Goal: Information Seeking & Learning: Check status

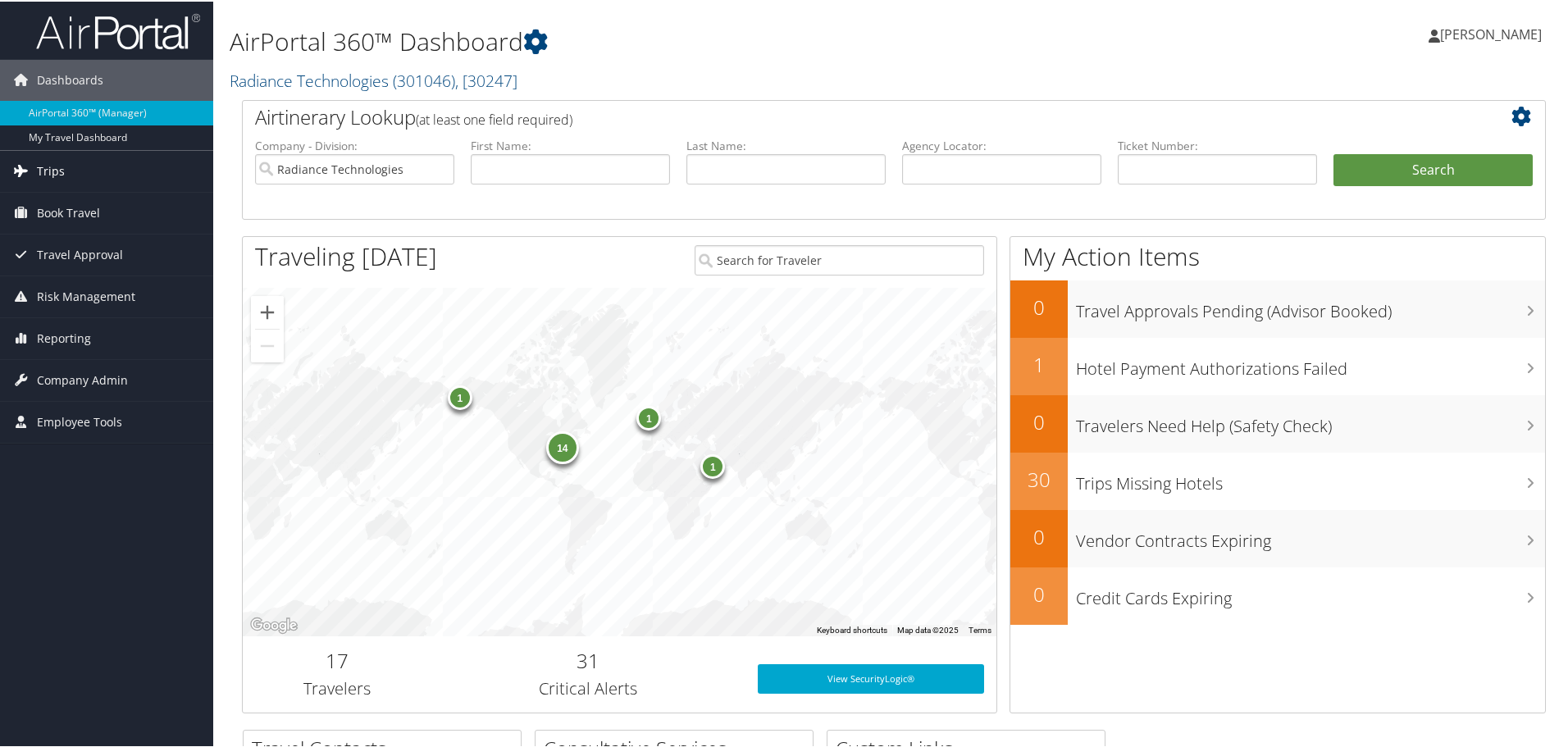
click at [61, 178] on span "Trips" at bounding box center [50, 170] width 28 height 41
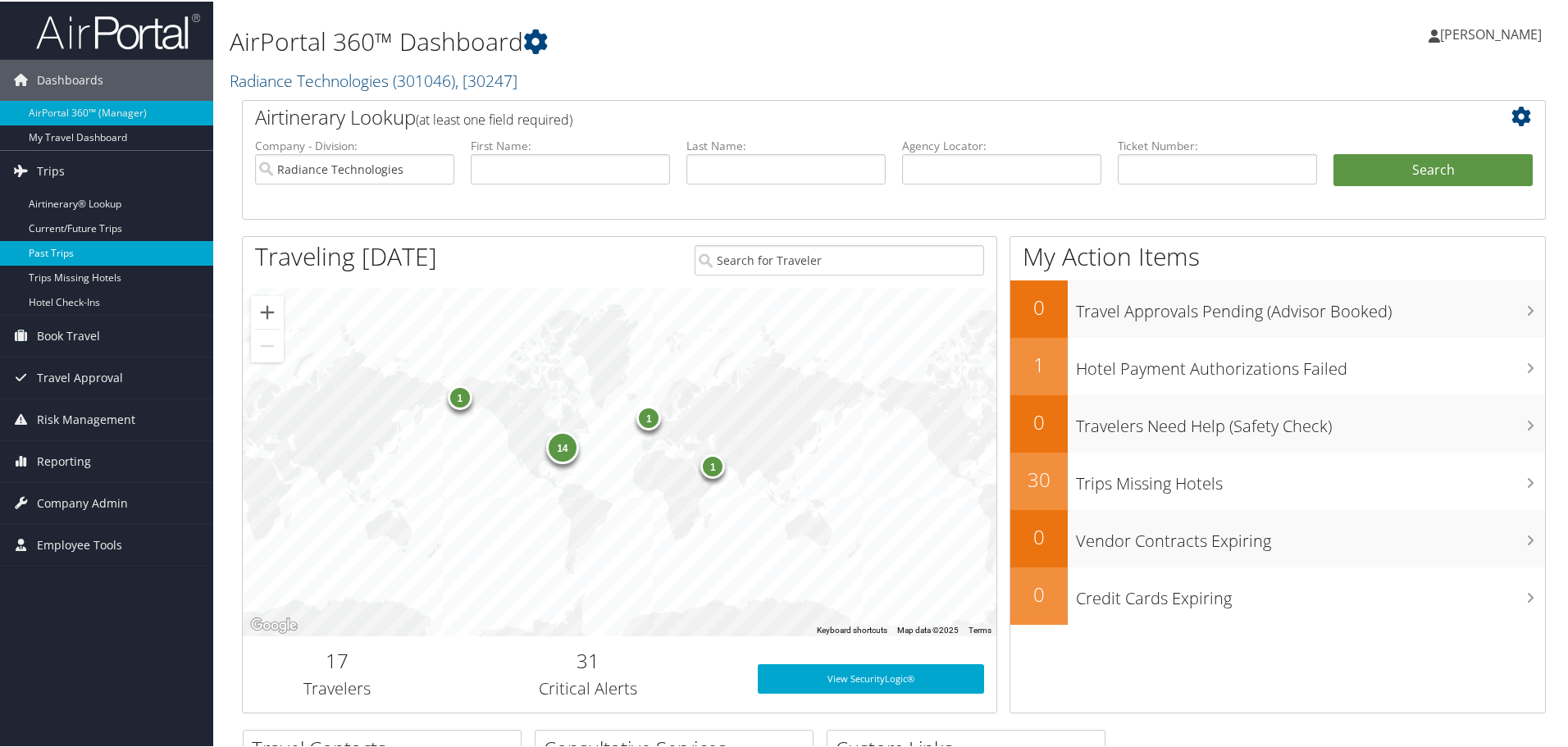
click at [58, 257] on link "Past Trips" at bounding box center [107, 251] width 213 height 24
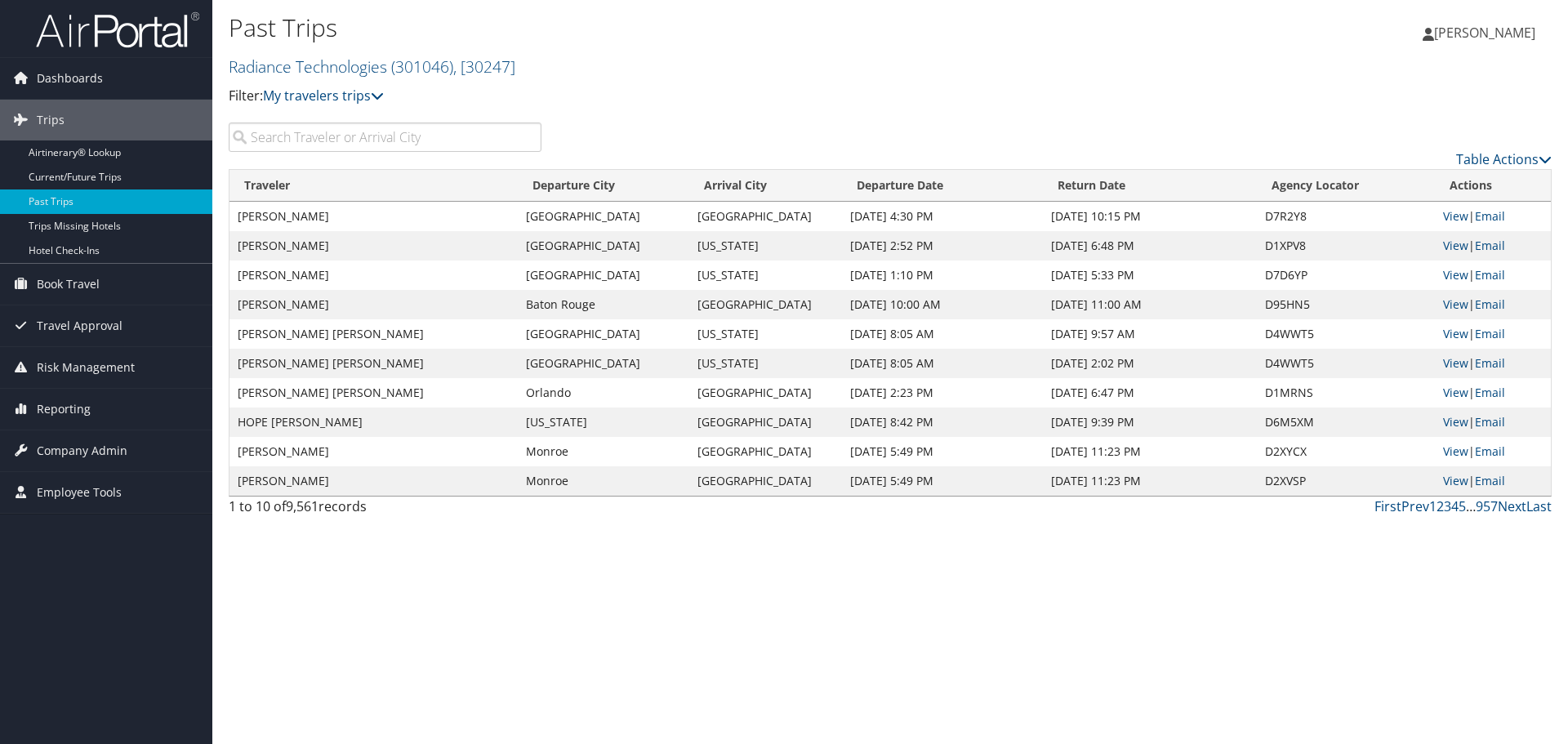
click at [366, 141] on input "search" at bounding box center [385, 136] width 313 height 29
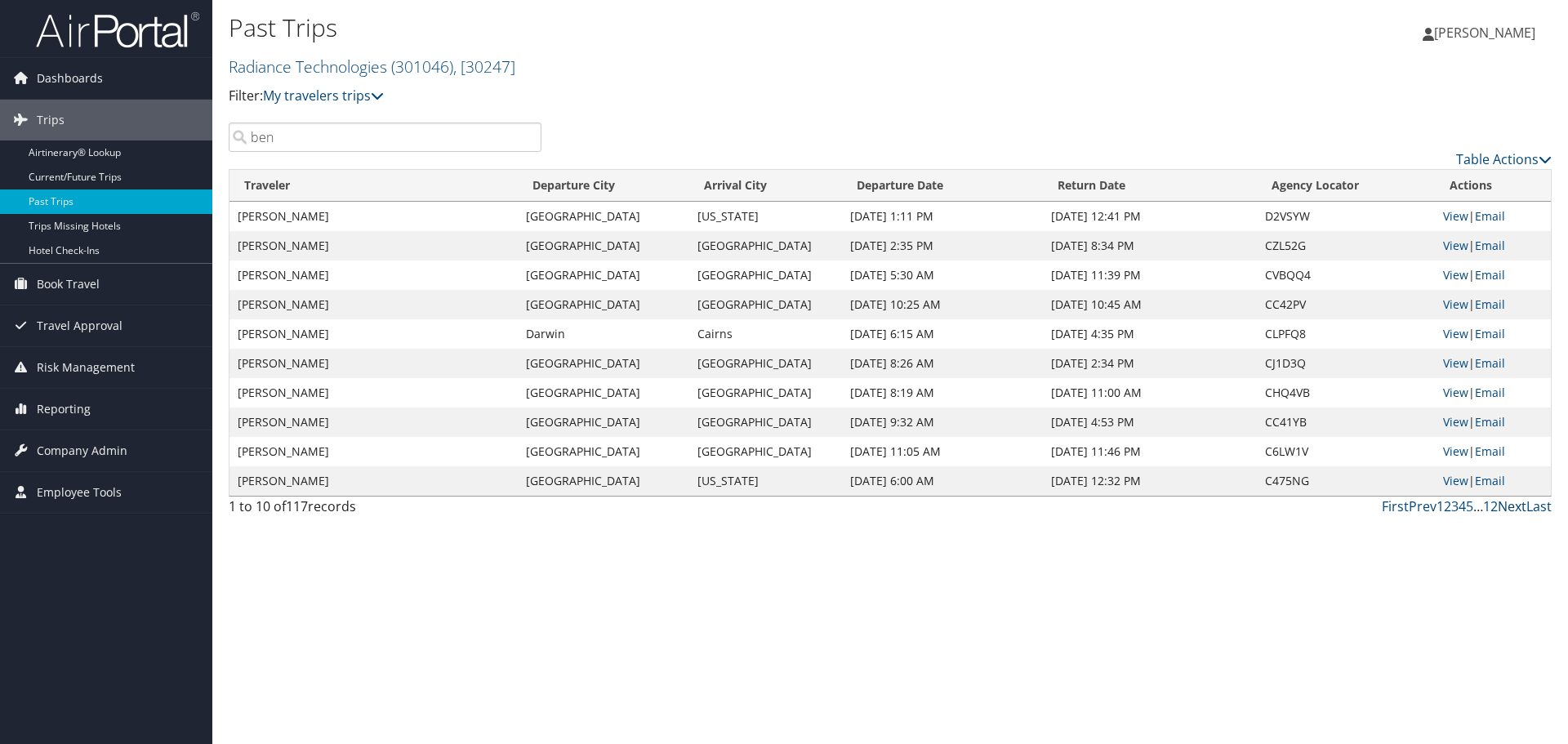
click at [1514, 510] on link "Next" at bounding box center [1512, 506] width 28 height 18
click at [1504, 511] on link "Next" at bounding box center [1512, 506] width 28 height 18
click at [482, 140] on input "ben" at bounding box center [385, 136] width 313 height 29
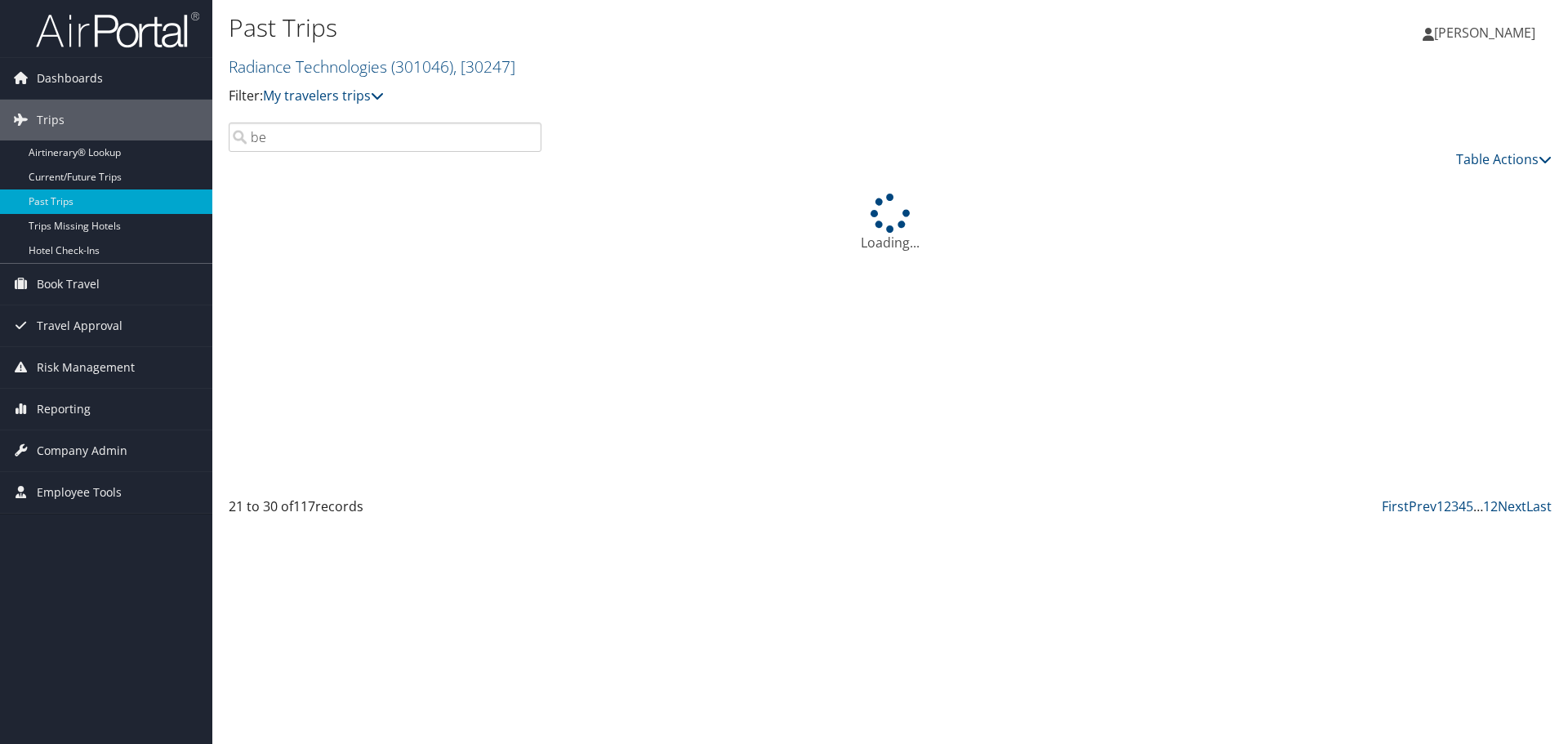
type input "b"
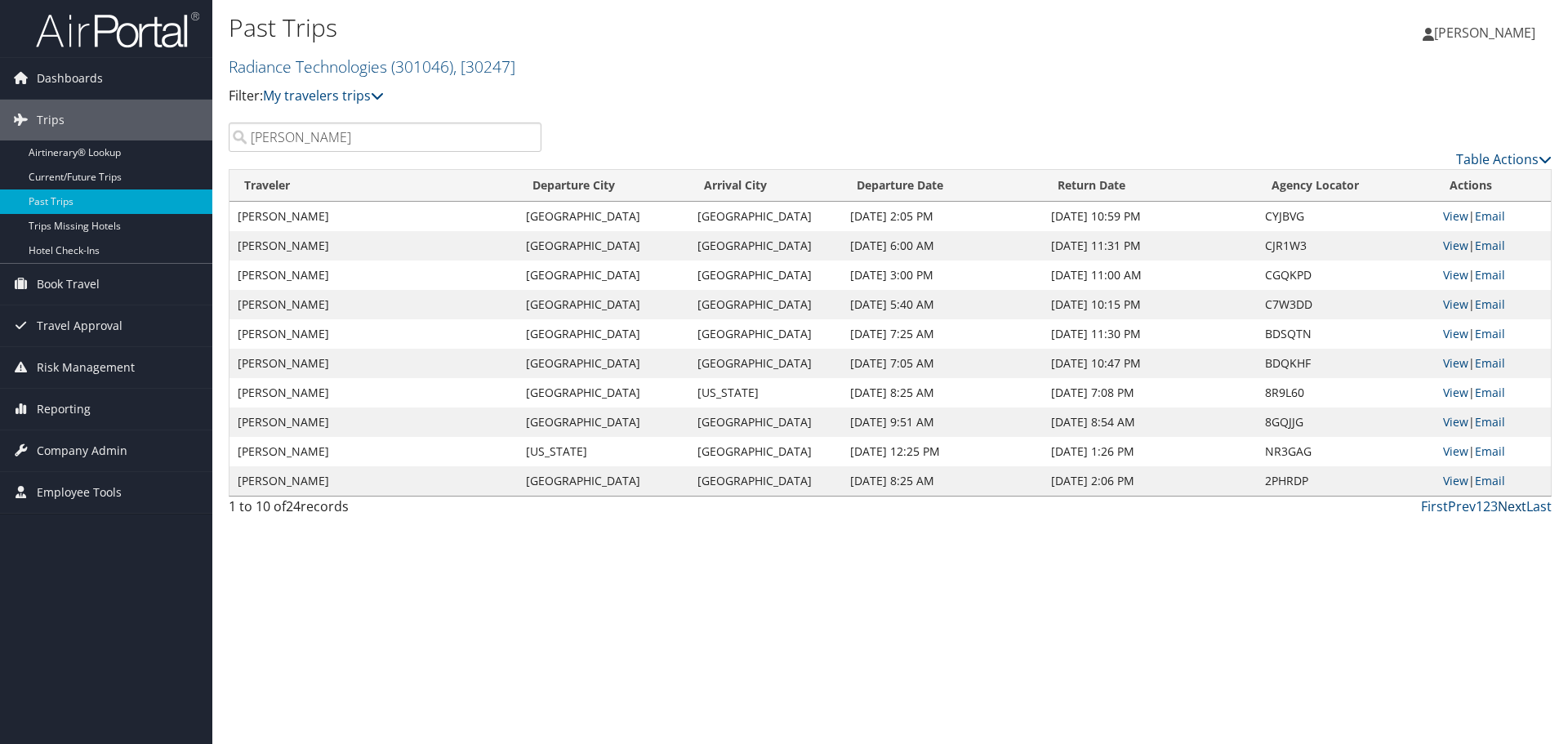
click at [1510, 510] on link "Next" at bounding box center [1512, 506] width 28 height 18
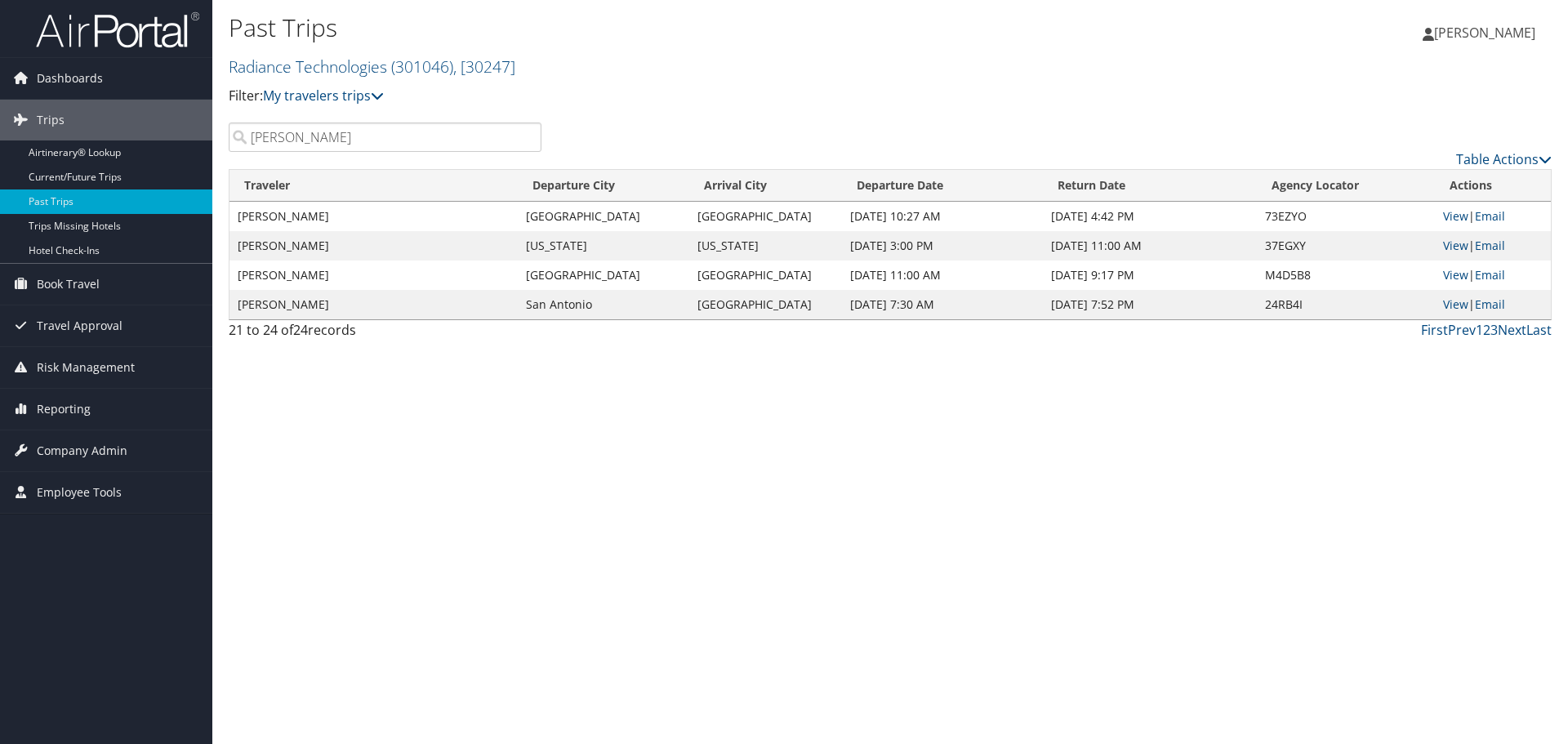
click at [337, 141] on input "warren" at bounding box center [385, 136] width 313 height 29
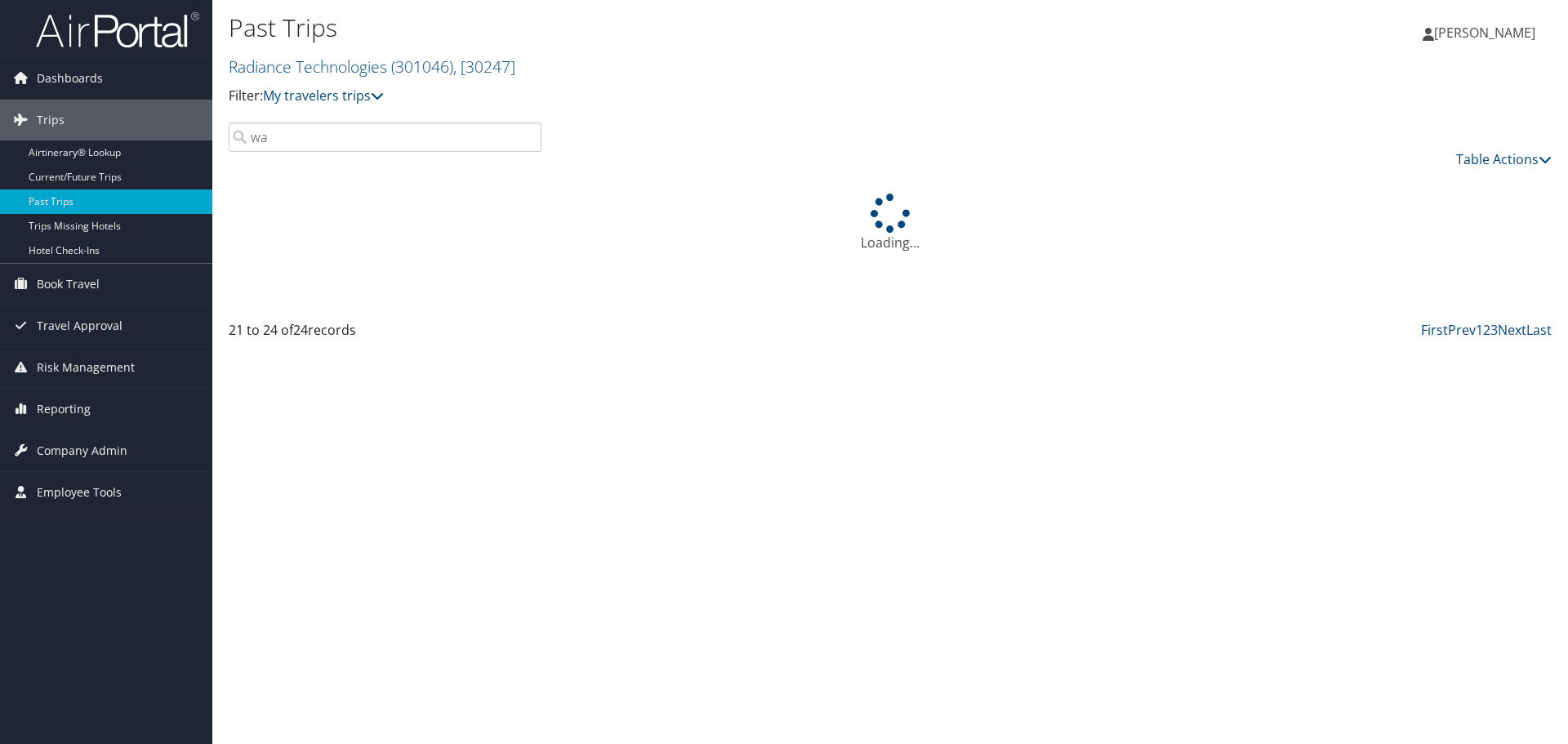
type input "w"
type input "r"
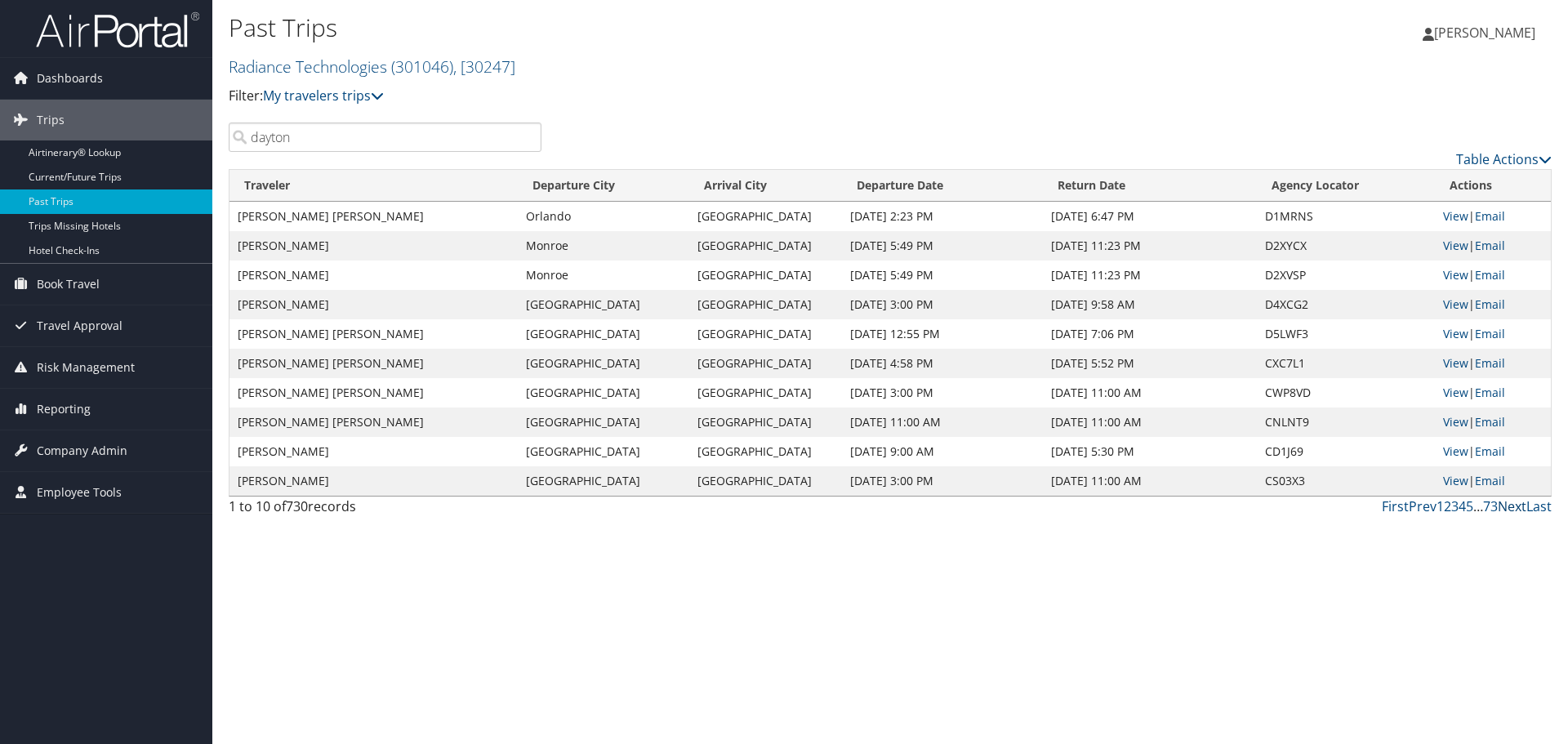
type input "dayton"
click at [1512, 507] on link "Next" at bounding box center [1512, 506] width 28 height 18
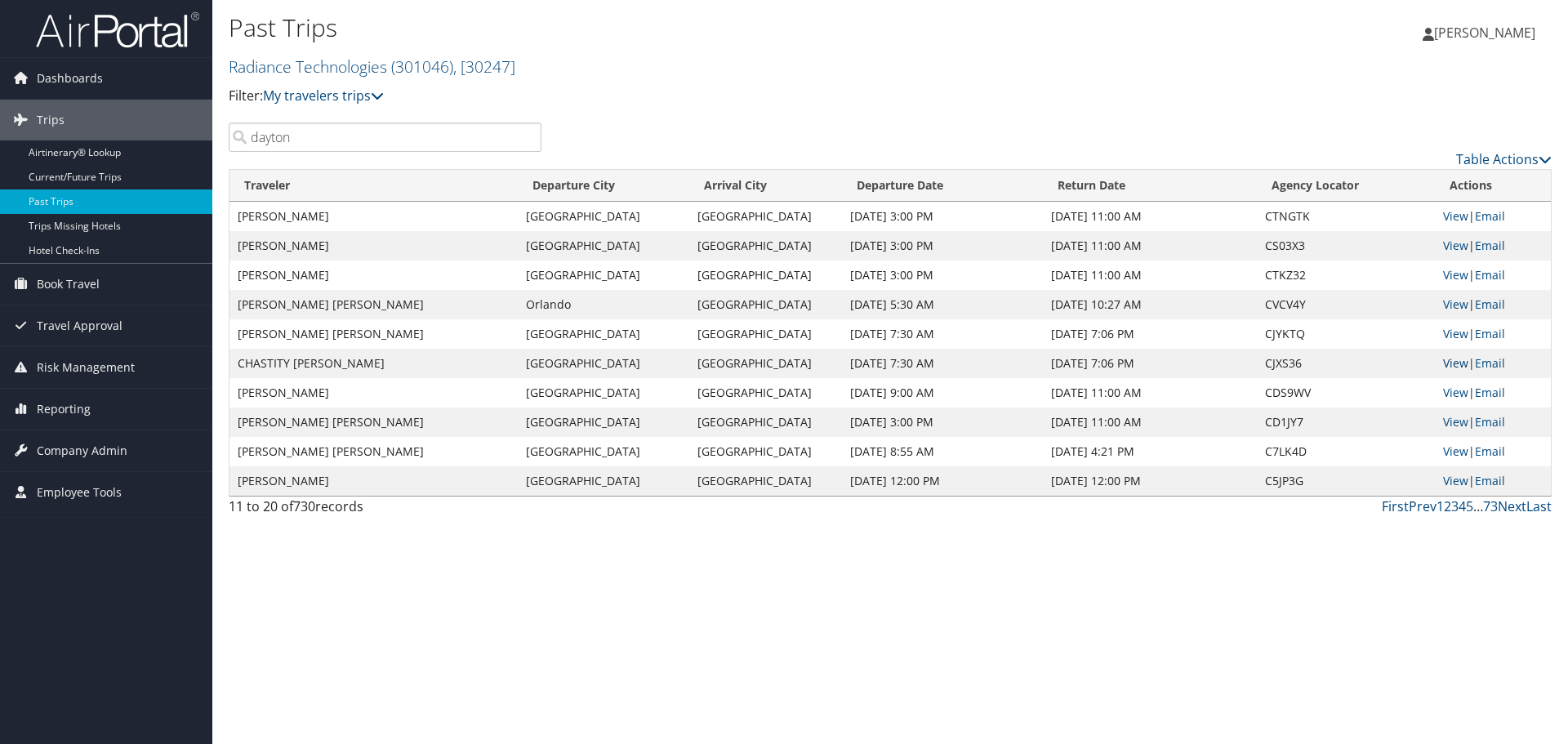
click at [1448, 364] on link "View" at bounding box center [1456, 363] width 25 height 16
click at [1451, 477] on link "View" at bounding box center [1456, 480] width 25 height 16
click at [1460, 249] on link "View" at bounding box center [1456, 245] width 25 height 16
click at [1460, 307] on link "View" at bounding box center [1456, 304] width 25 height 16
click at [1457, 337] on link "View" at bounding box center [1456, 334] width 25 height 16
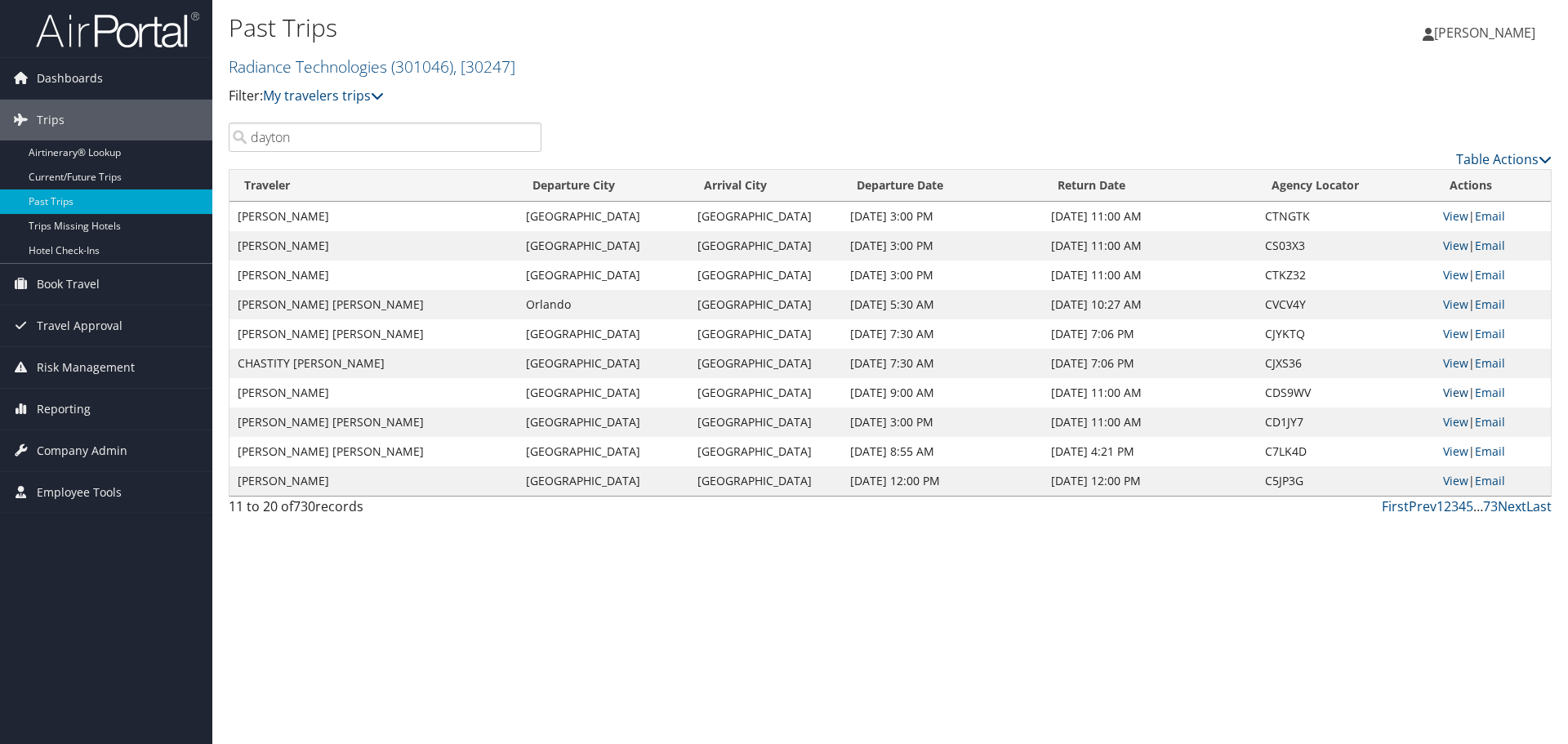
click at [1453, 396] on link "View" at bounding box center [1456, 393] width 25 height 16
click at [1443, 419] on link "View" at bounding box center [1456, 422] width 25 height 16
click at [1504, 504] on link "Next" at bounding box center [1512, 506] width 28 height 18
click at [1456, 247] on link "View" at bounding box center [1456, 245] width 25 height 16
click at [1453, 280] on link "View" at bounding box center [1456, 275] width 25 height 16
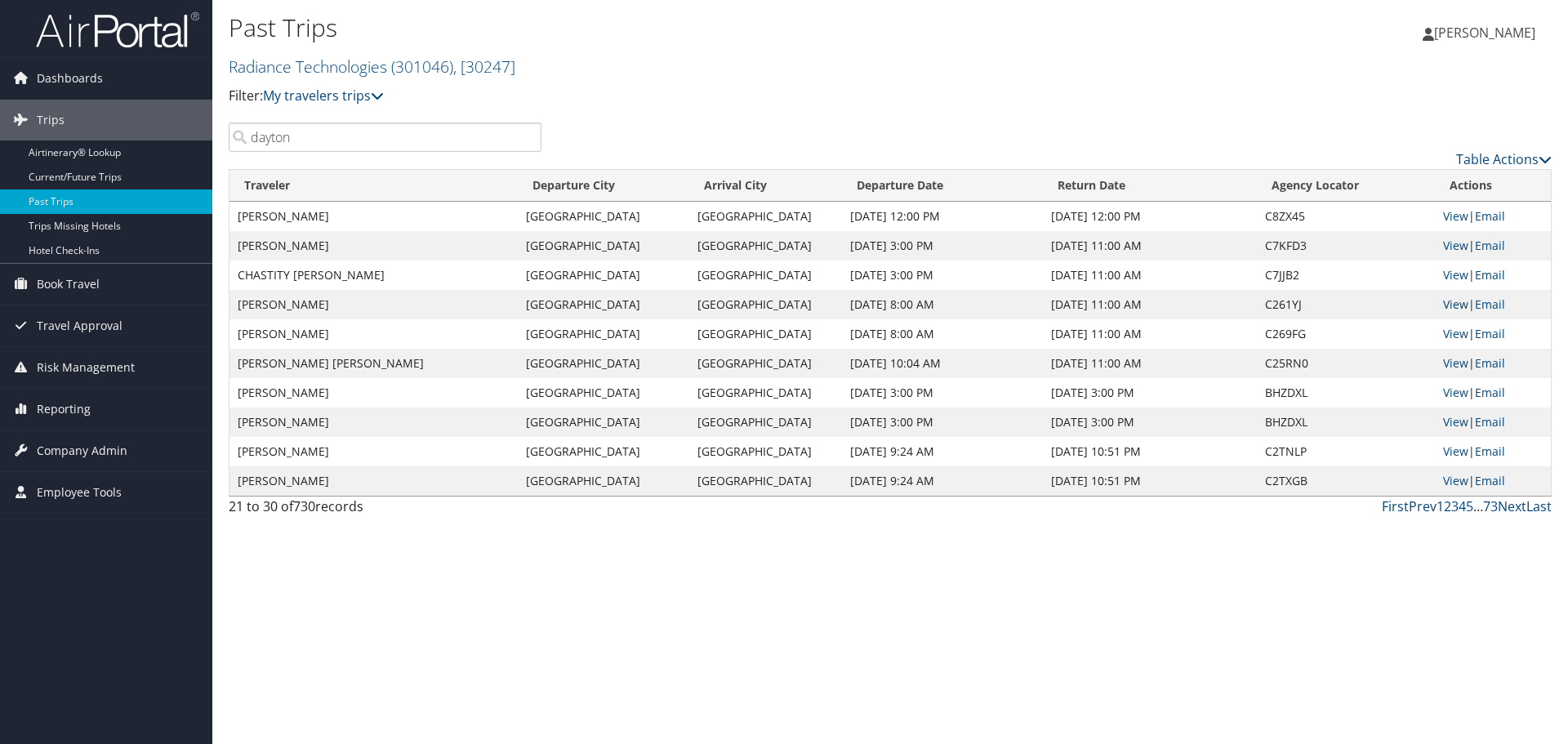
click at [1461, 309] on link "View" at bounding box center [1456, 304] width 25 height 16
click at [1448, 480] on link "View" at bounding box center [1456, 480] width 25 height 16
click at [1506, 509] on link "Next" at bounding box center [1512, 506] width 28 height 18
click at [1468, 223] on td "View | Email" at bounding box center [1493, 216] width 116 height 29
click at [1462, 219] on link "View" at bounding box center [1456, 216] width 25 height 16
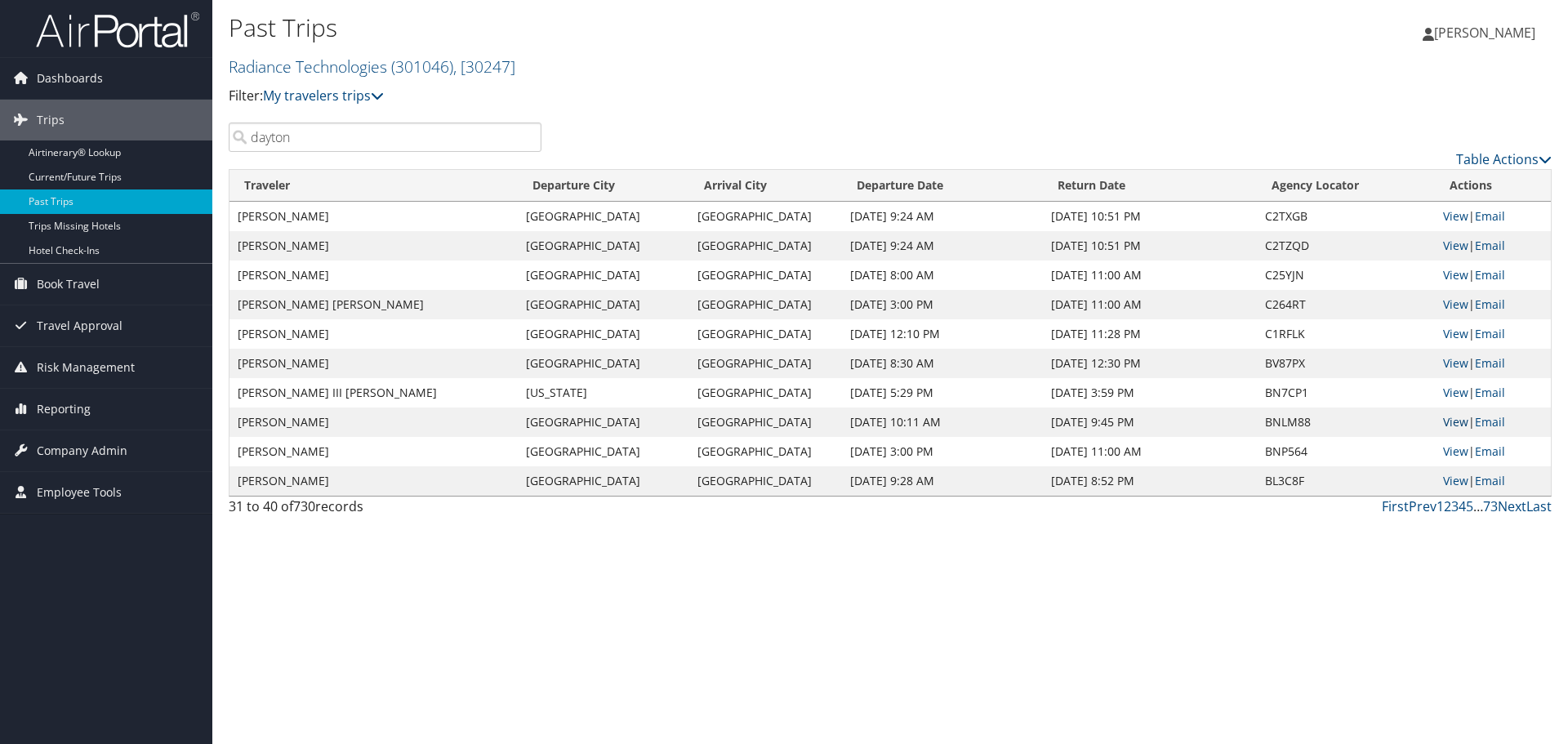
click at [1451, 422] on link "View" at bounding box center [1456, 422] width 25 height 16
click at [1443, 484] on link "View" at bounding box center [1456, 480] width 25 height 16
click at [1506, 506] on link "Next" at bounding box center [1512, 506] width 28 height 18
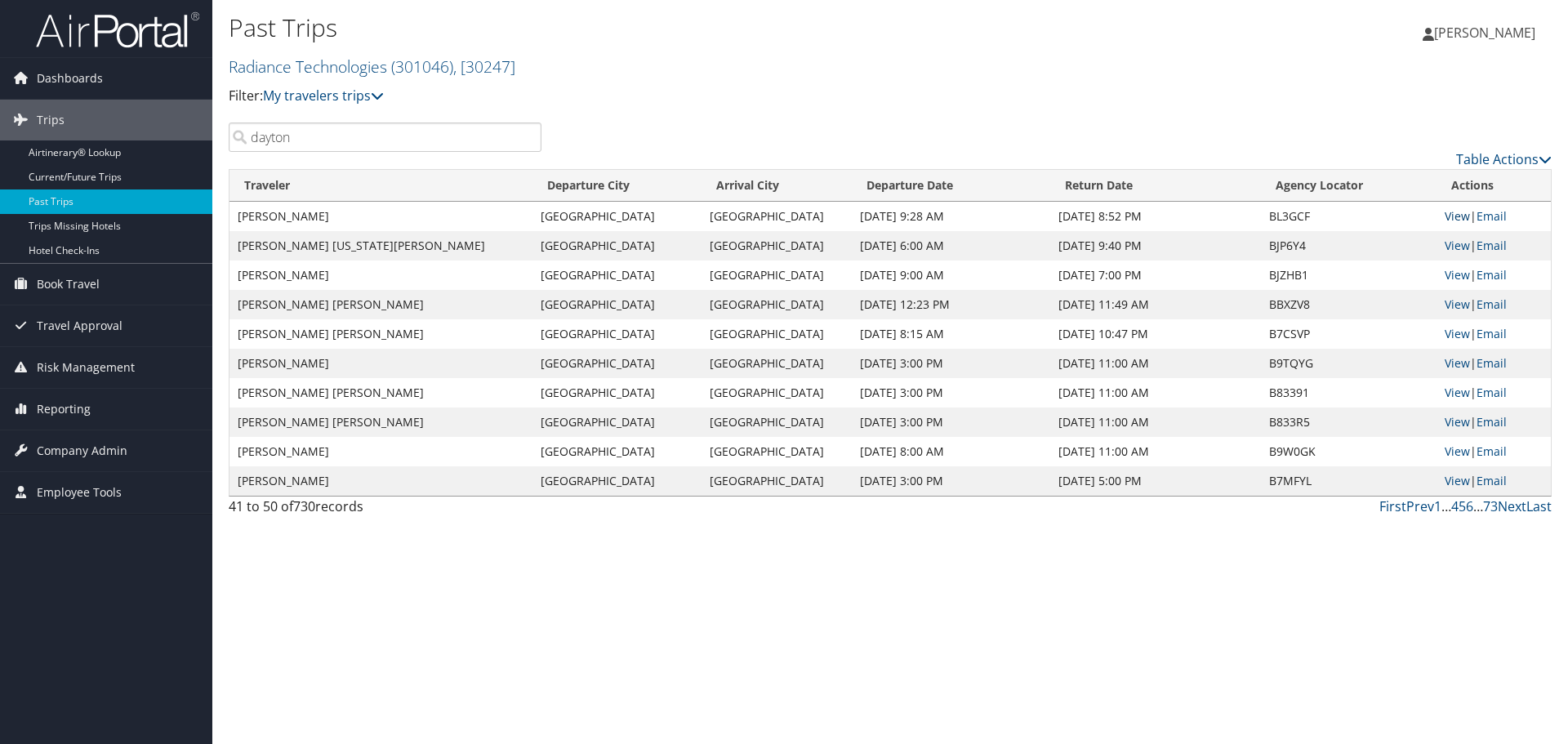
click at [1461, 213] on link "View" at bounding box center [1458, 216] width 25 height 16
click at [1456, 244] on link "View" at bounding box center [1458, 245] width 25 height 16
click at [1450, 369] on link "View" at bounding box center [1458, 363] width 25 height 16
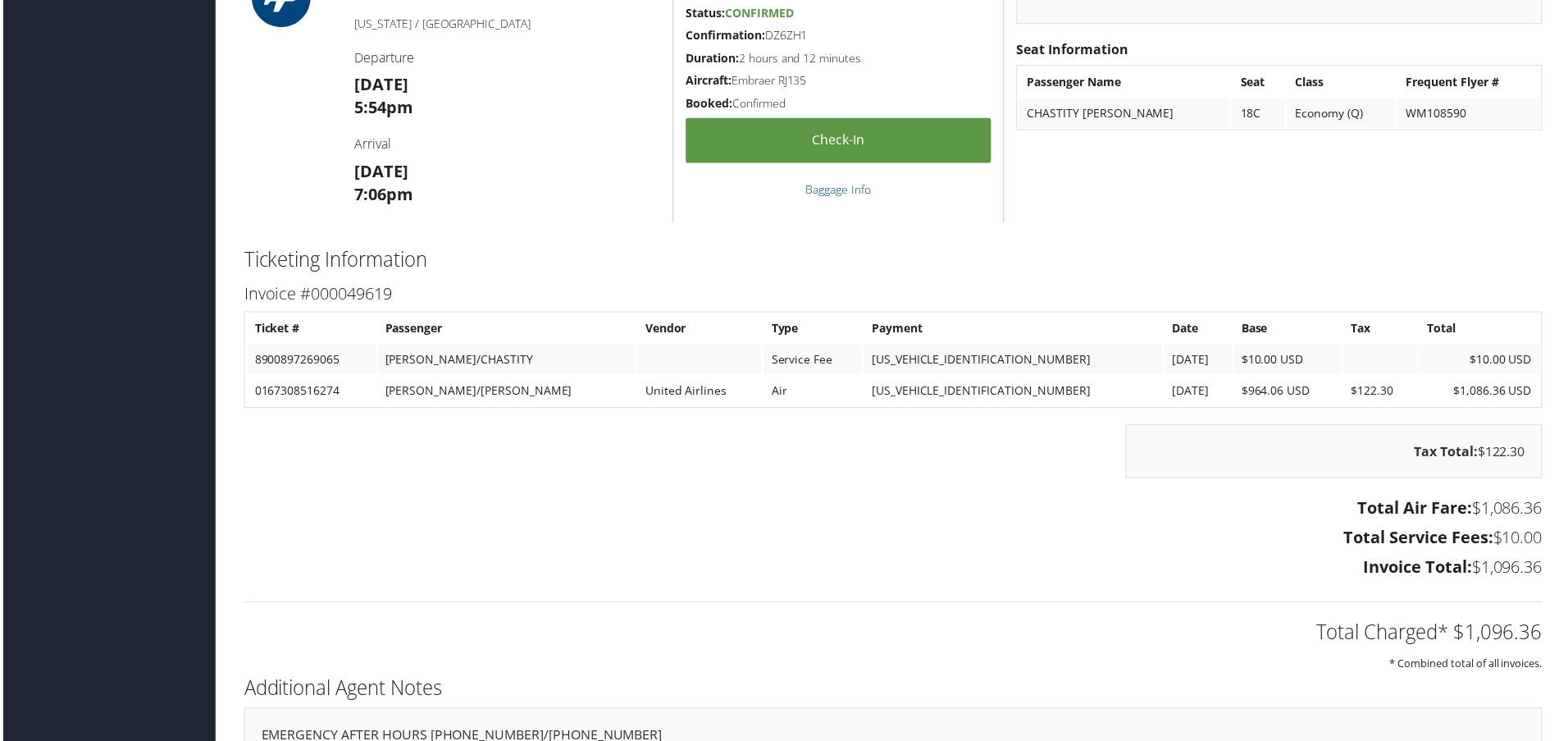
scroll to position [2207, 0]
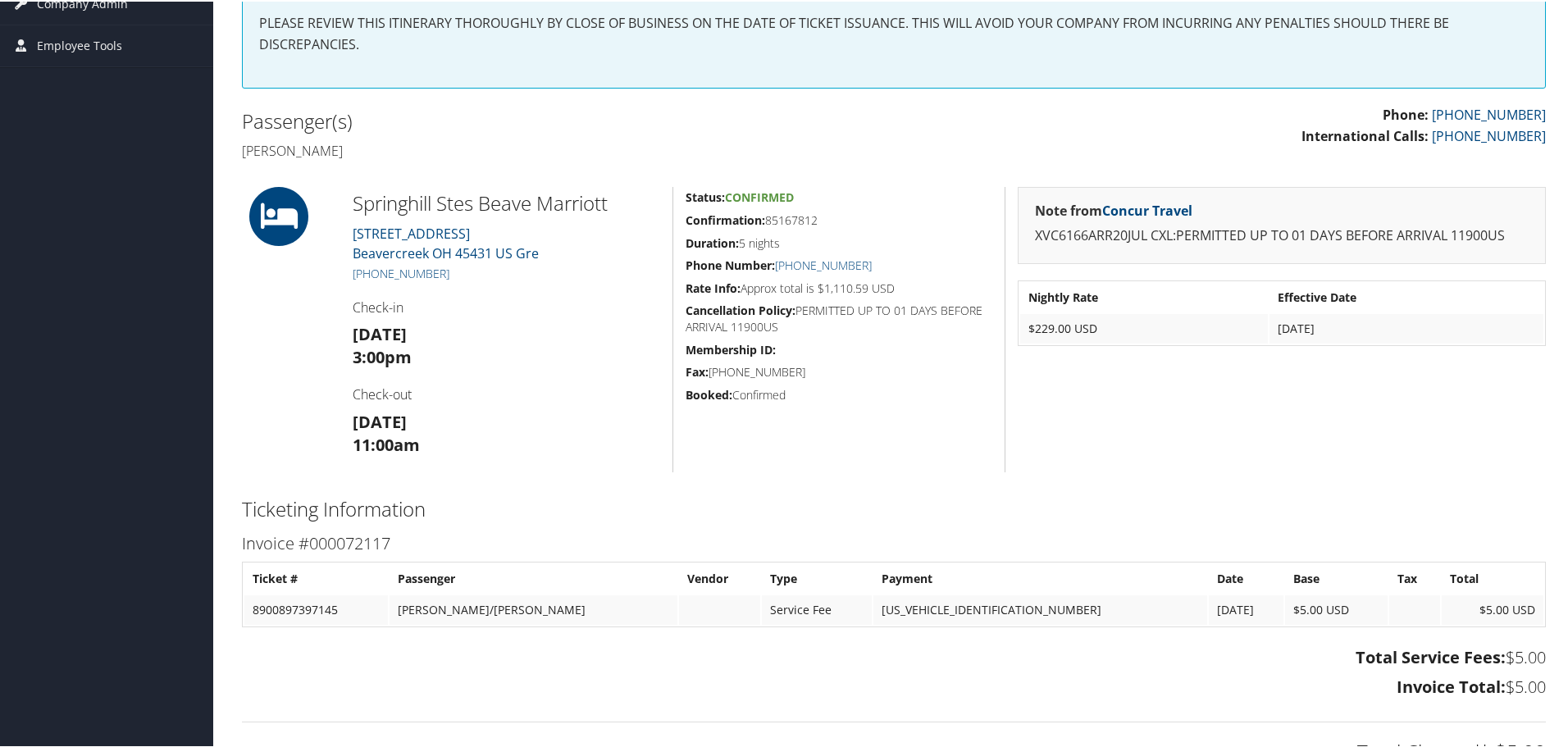
scroll to position [328, 0]
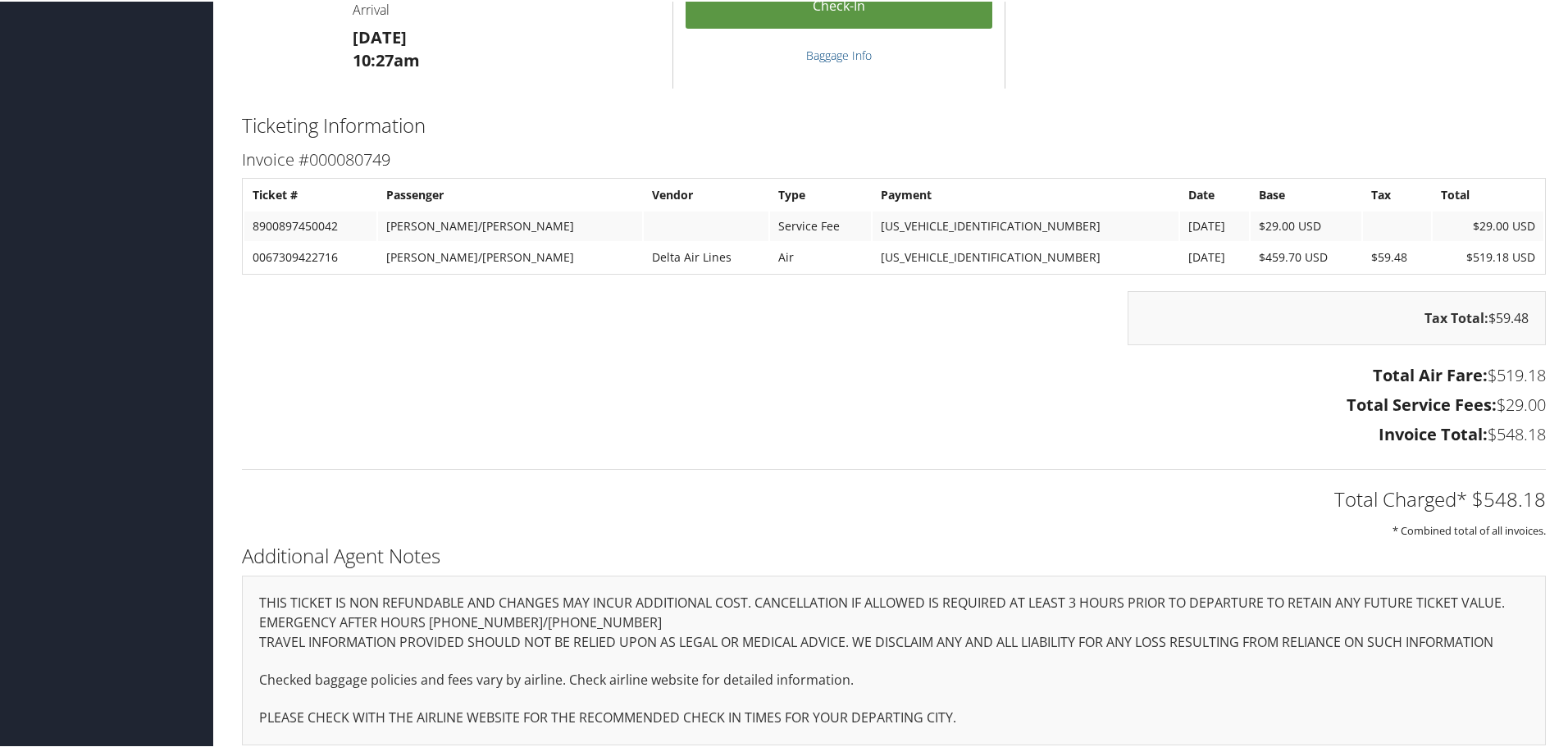
scroll to position [1052, 0]
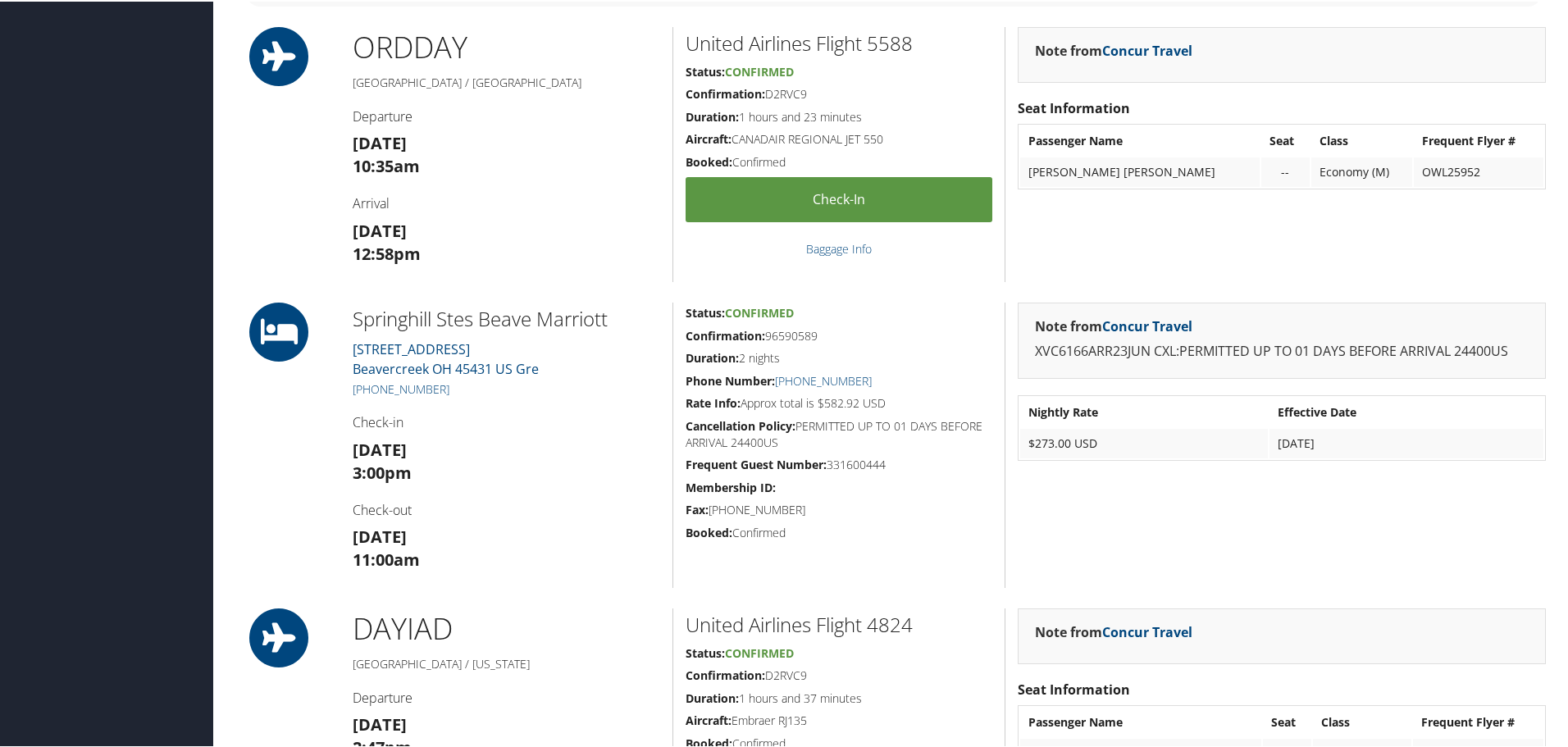
scroll to position [902, 0]
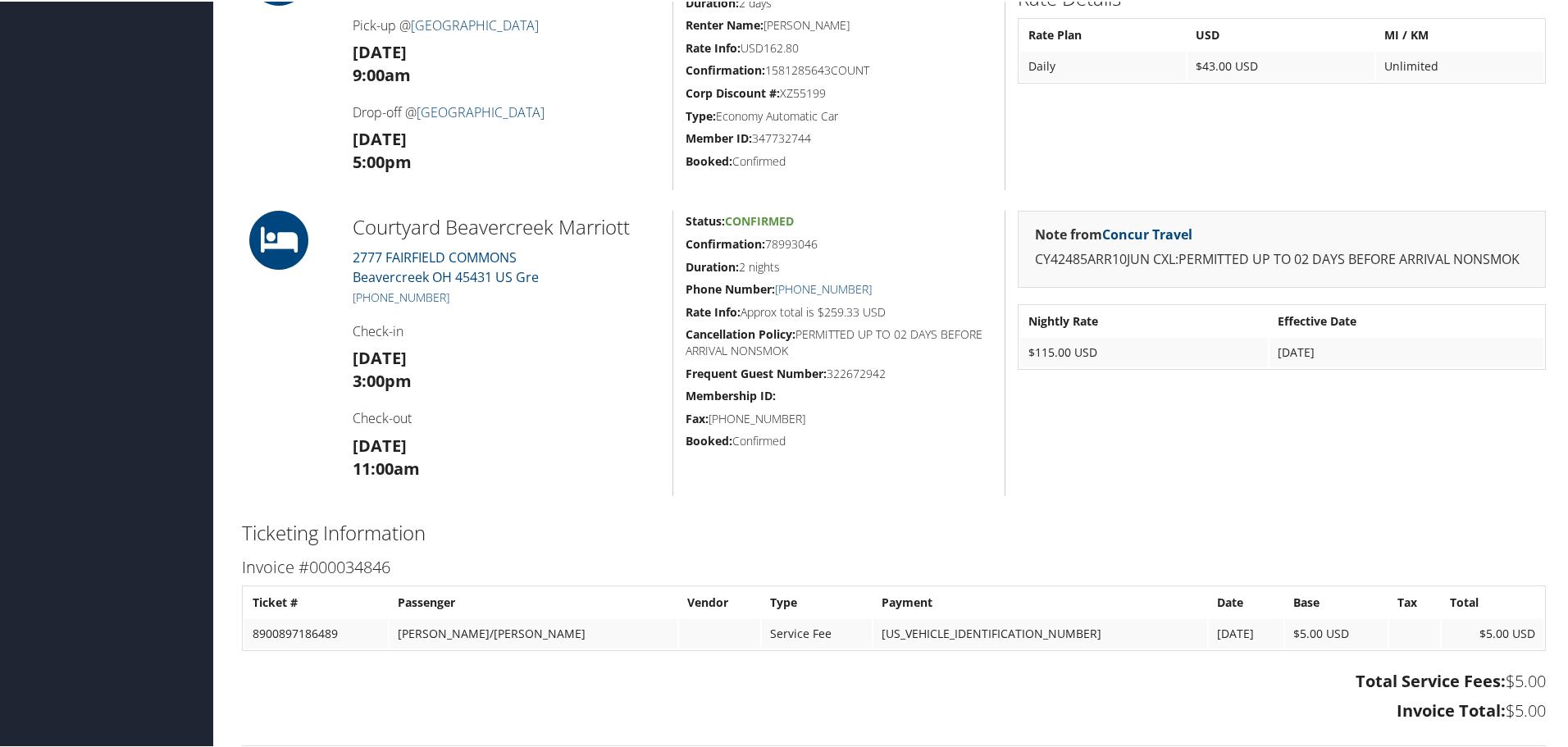
scroll to position [574, 0]
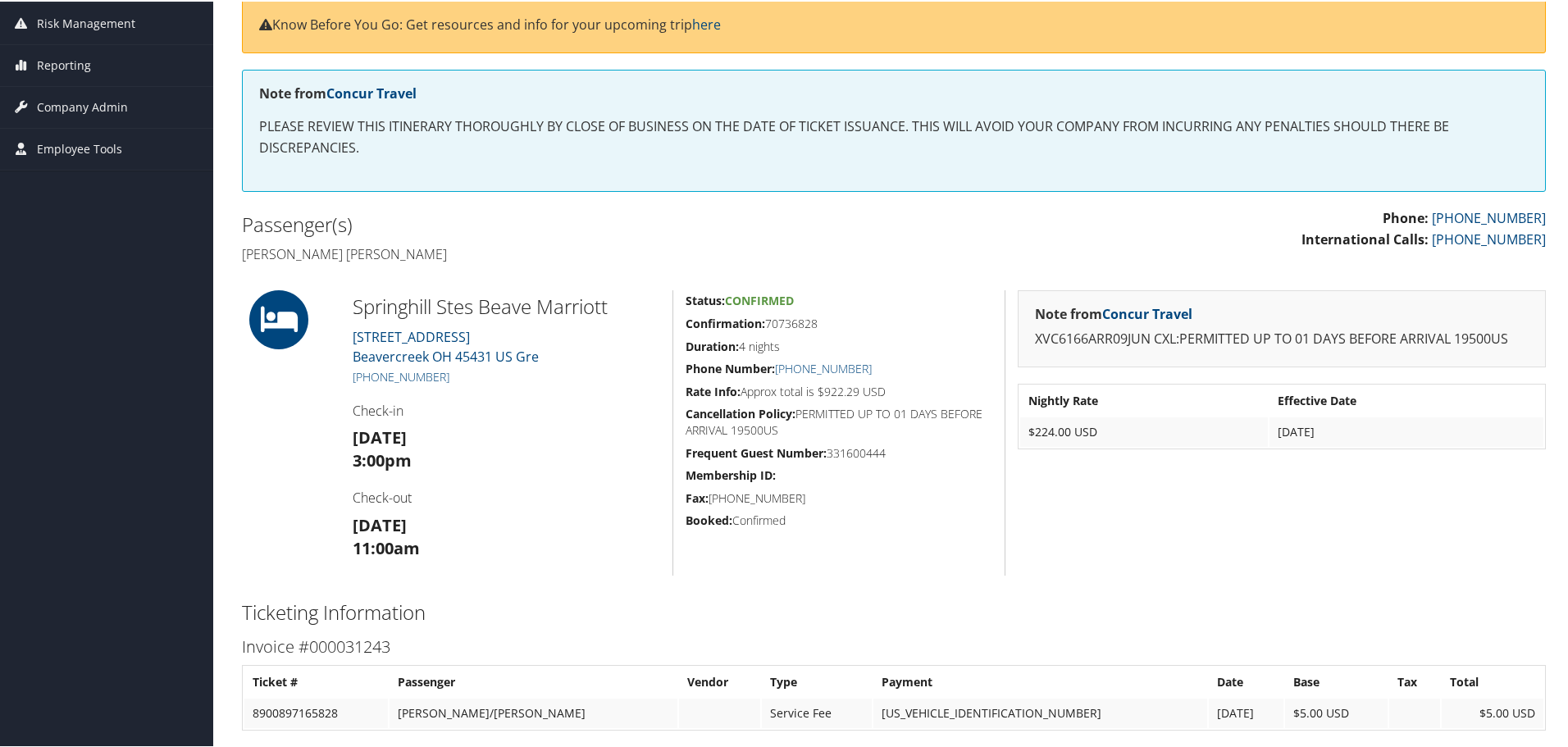
scroll to position [410, 0]
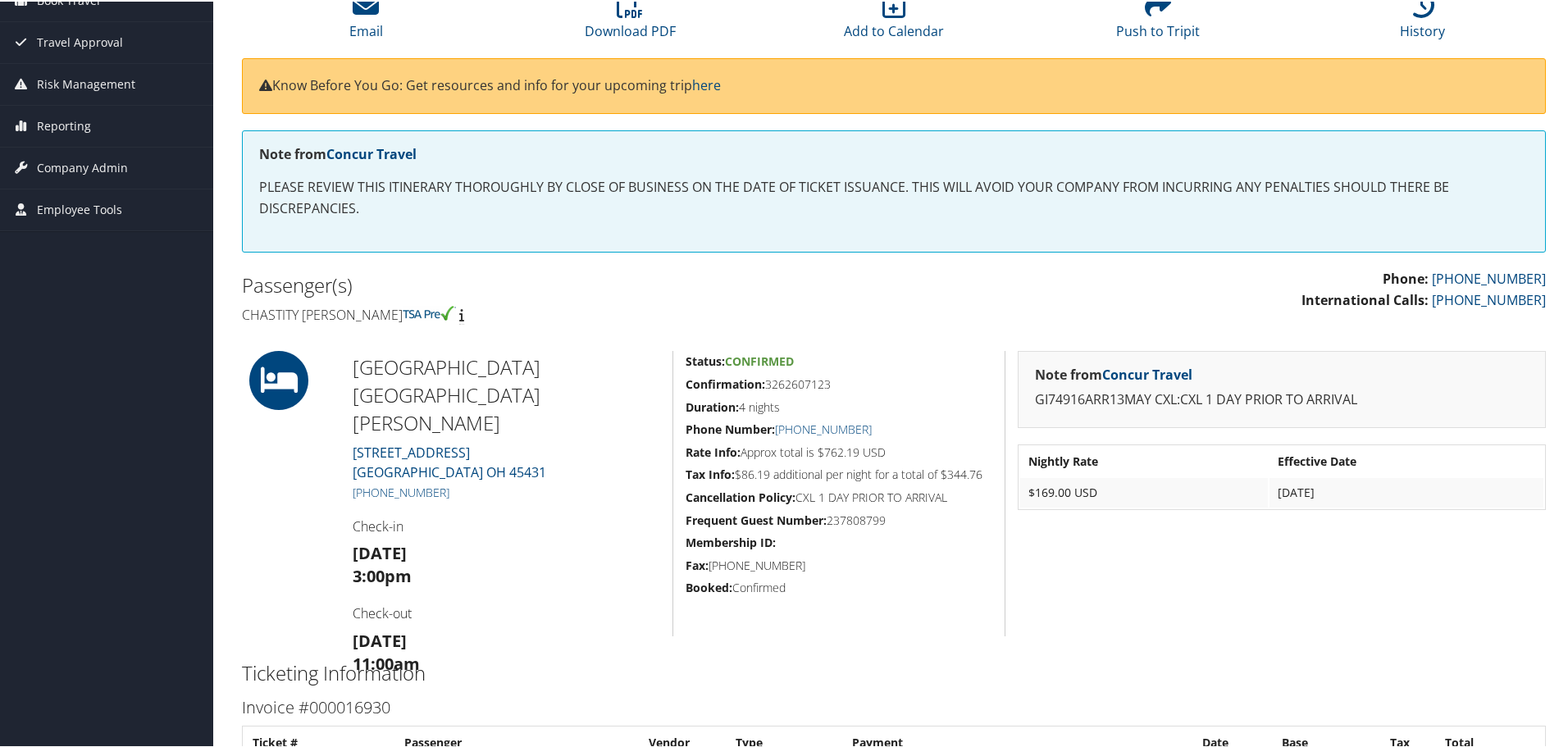
scroll to position [164, 0]
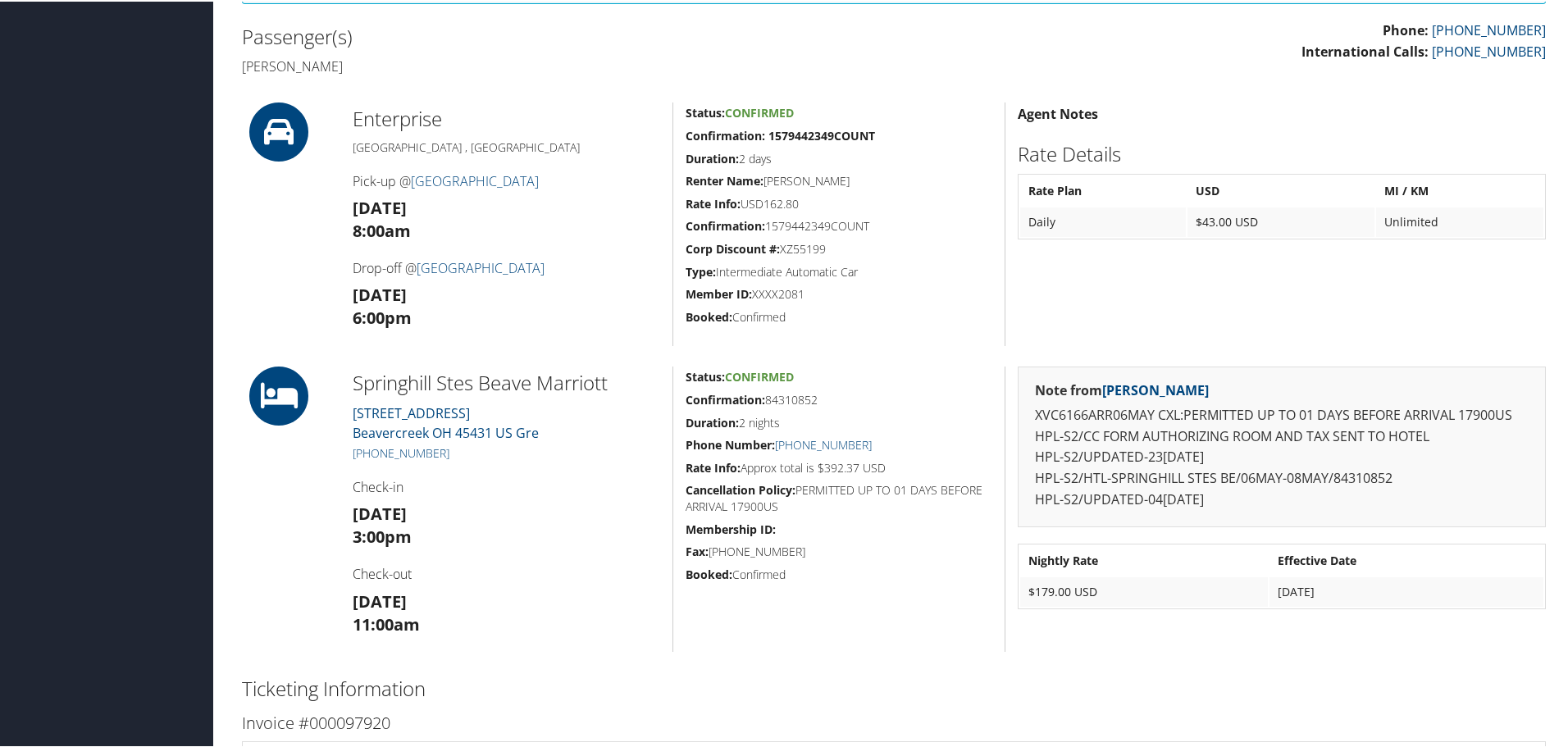
scroll to position [492, 0]
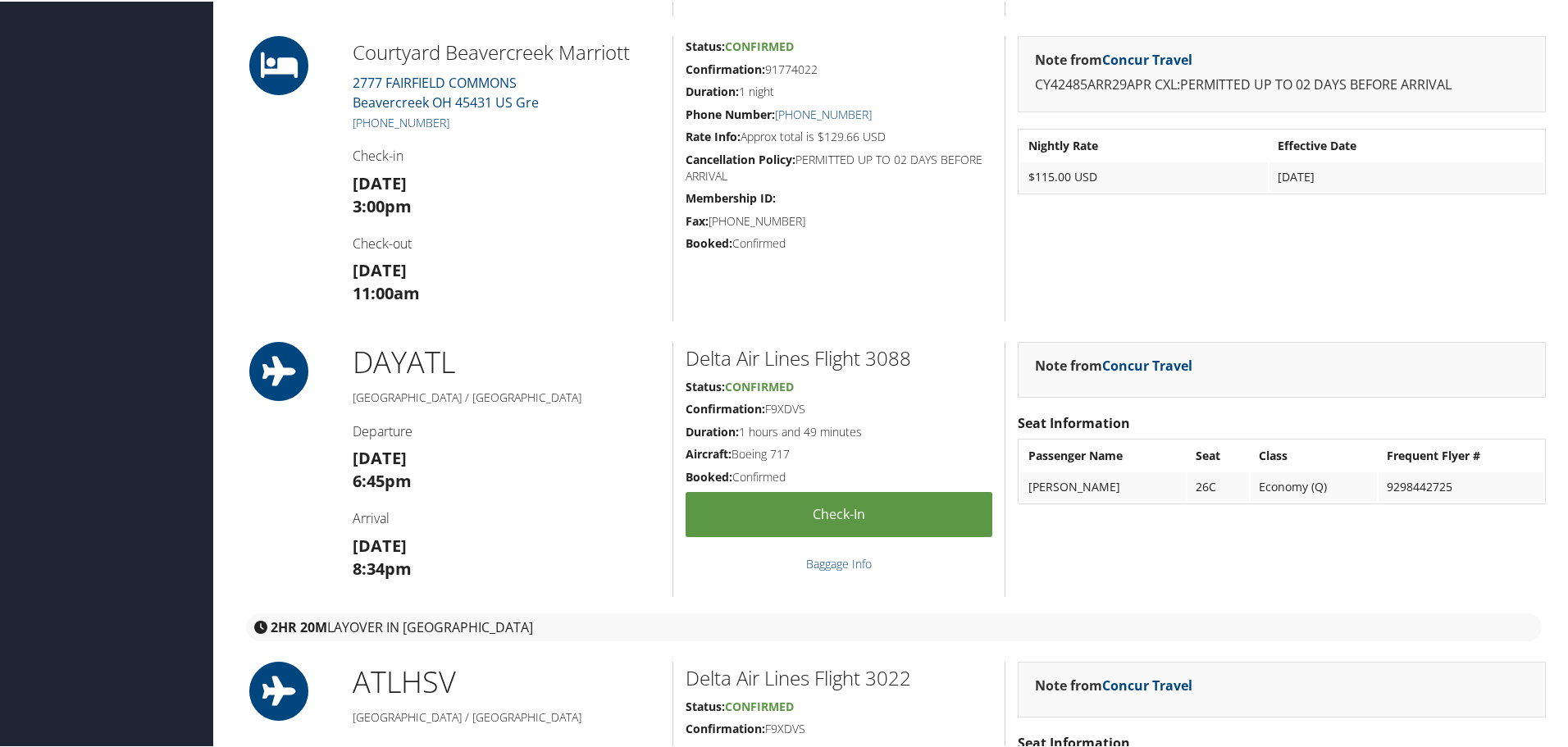
scroll to position [1149, 0]
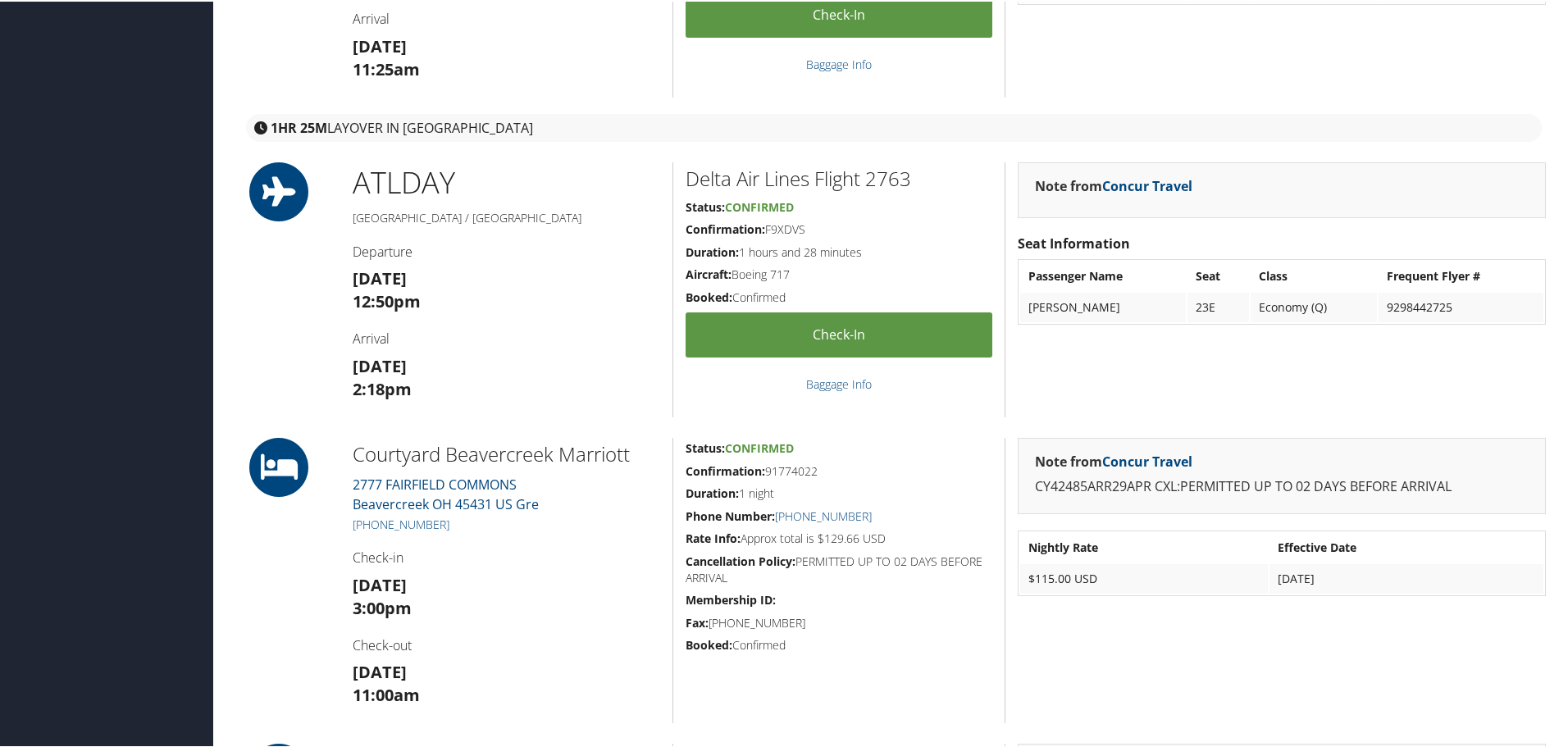
scroll to position [739, 0]
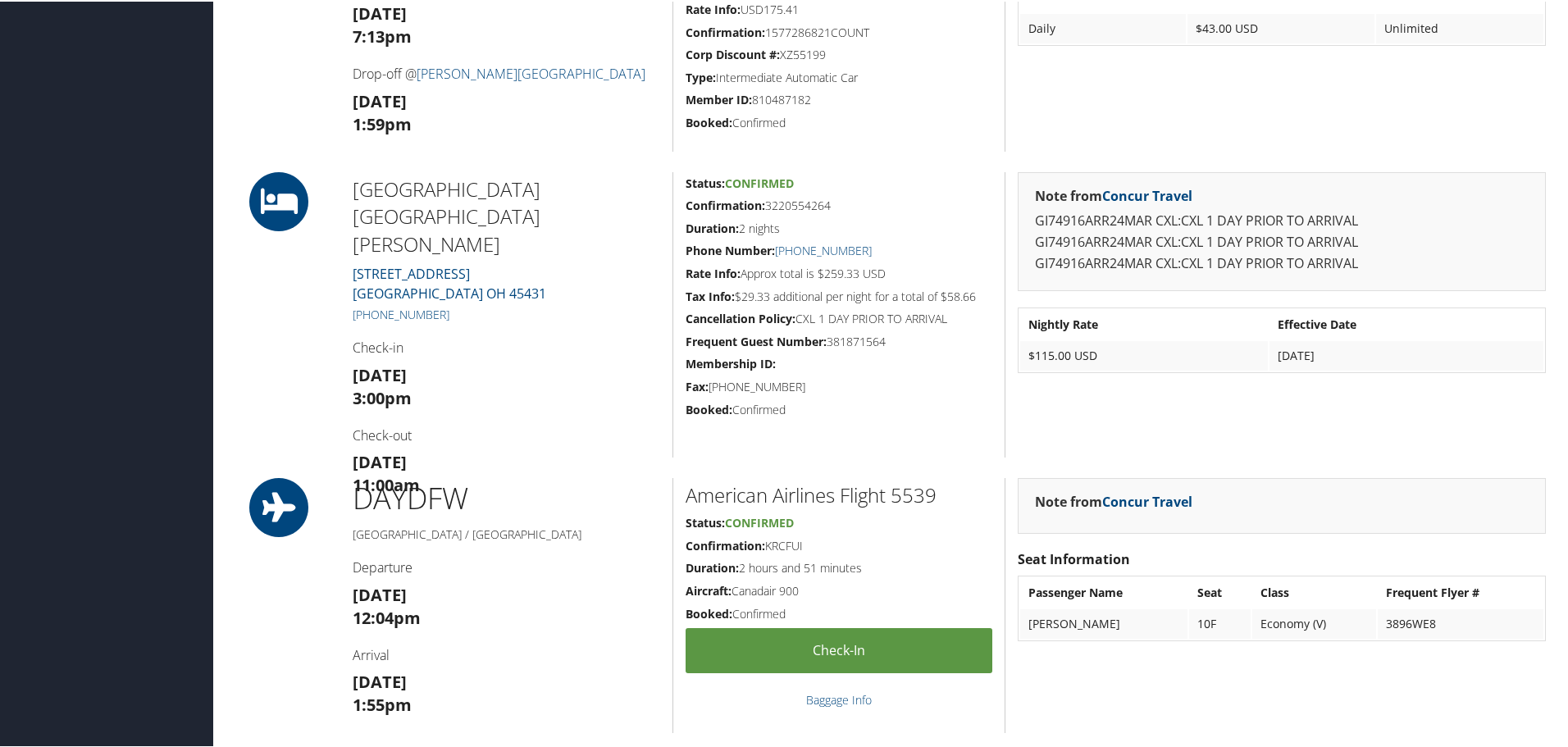
scroll to position [1313, 0]
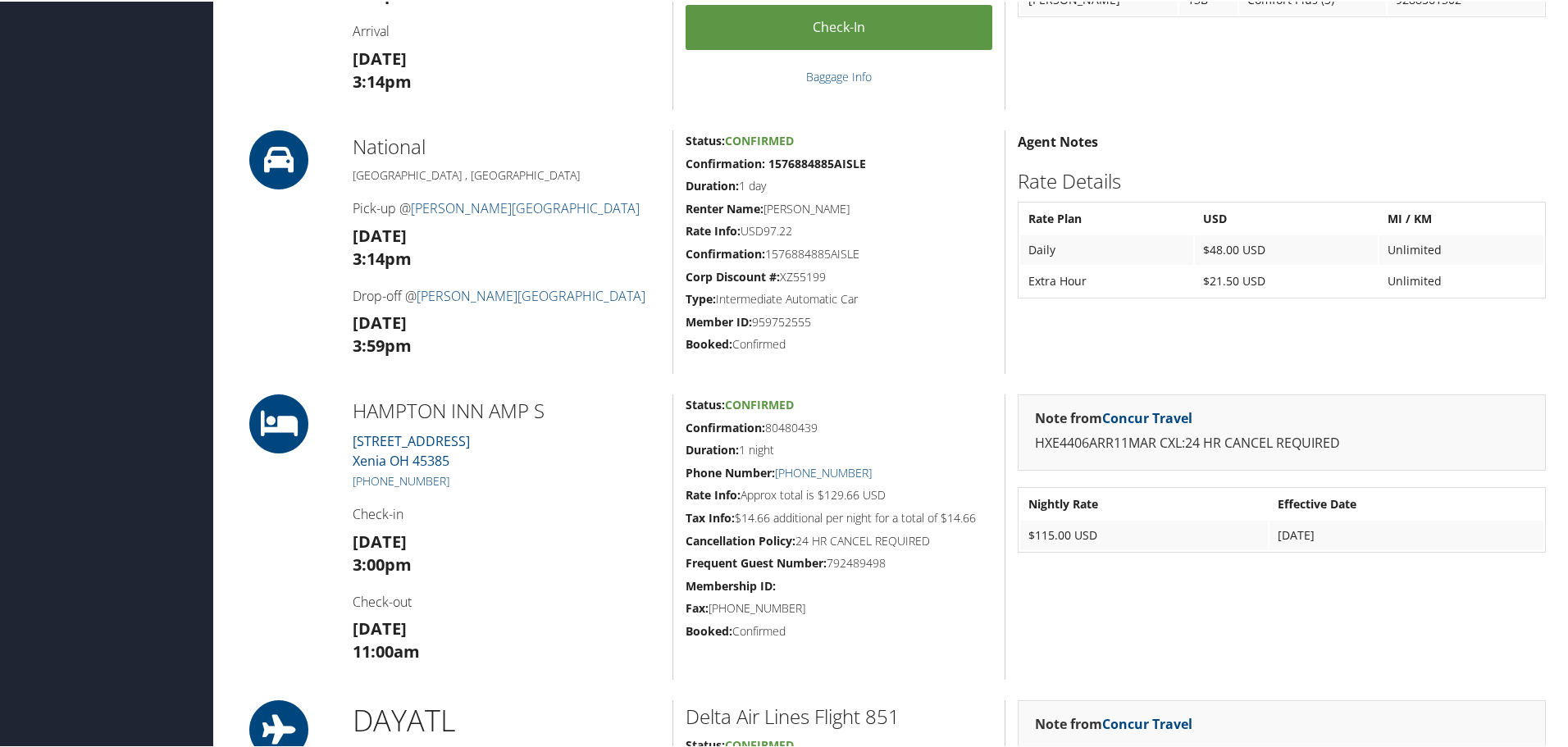
scroll to position [1066, 0]
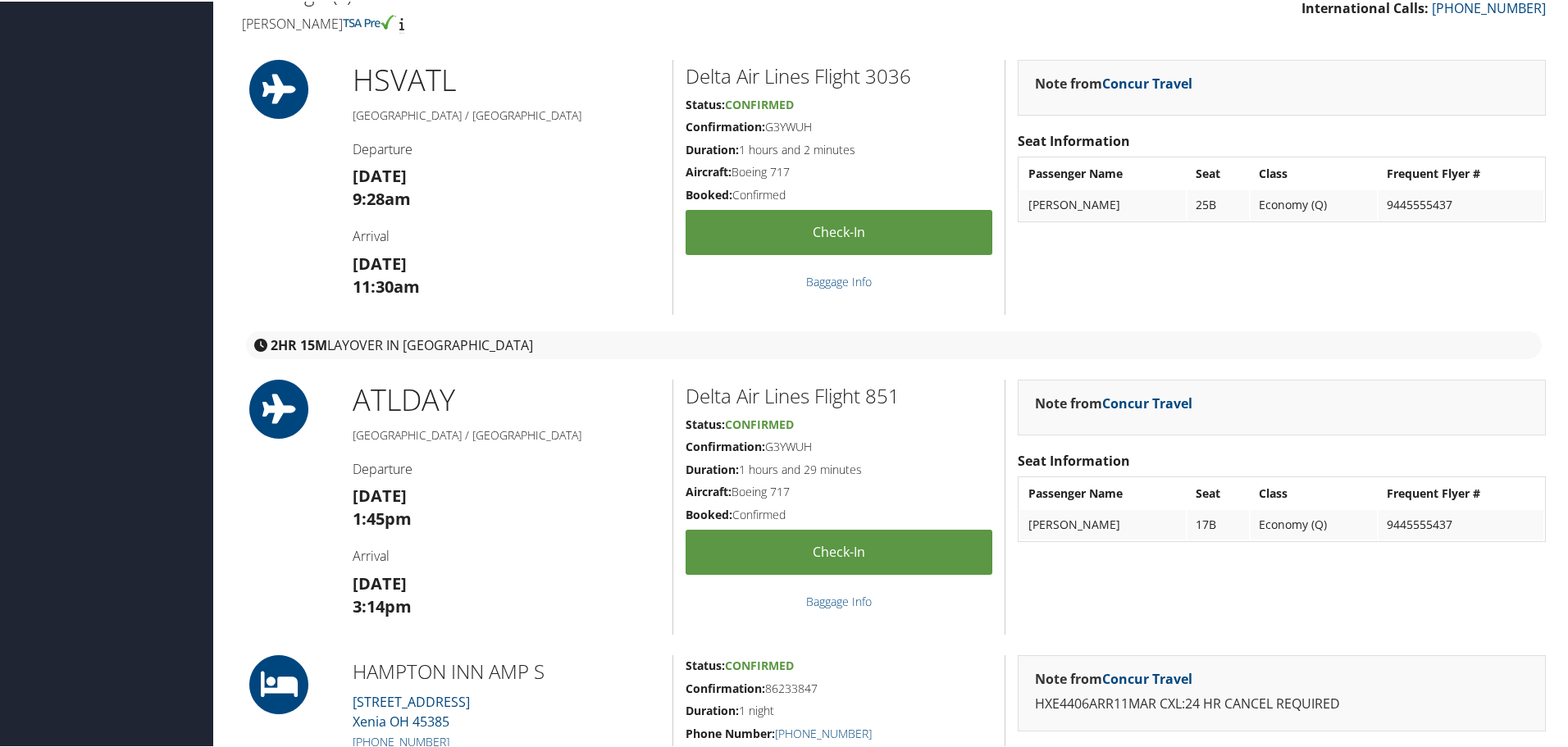
scroll to position [739, 0]
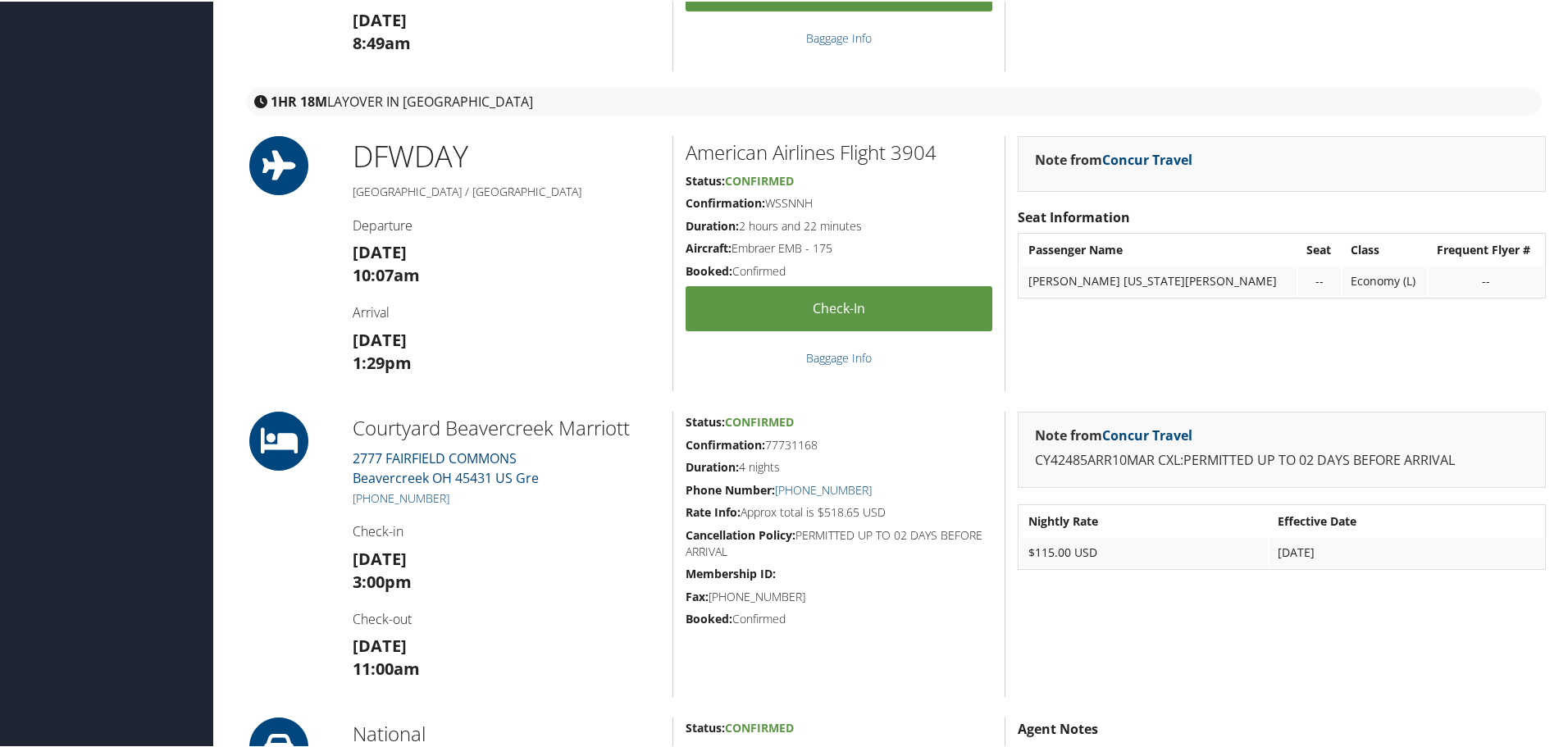
scroll to position [820, 0]
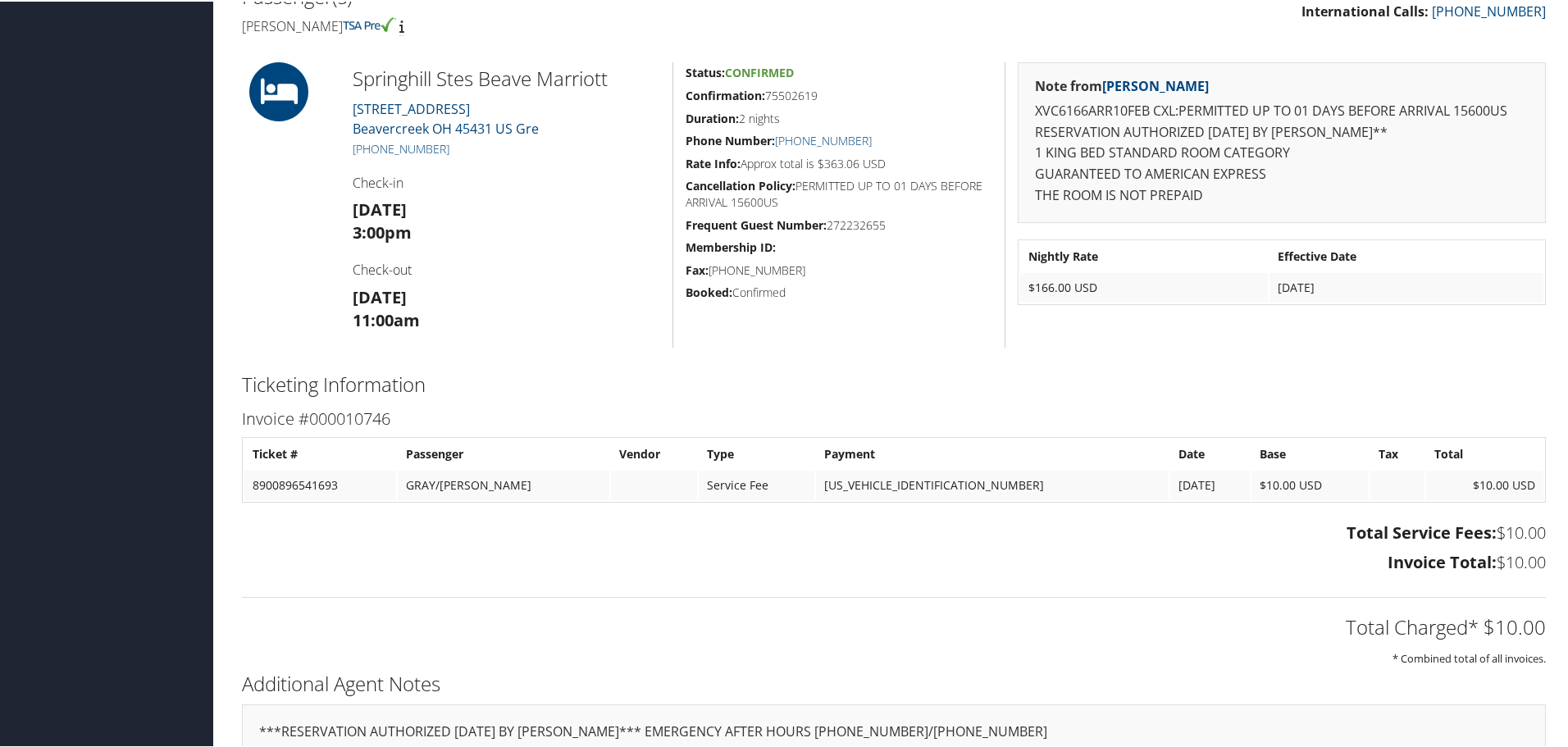
scroll to position [164, 0]
